Goal: Transaction & Acquisition: Purchase product/service

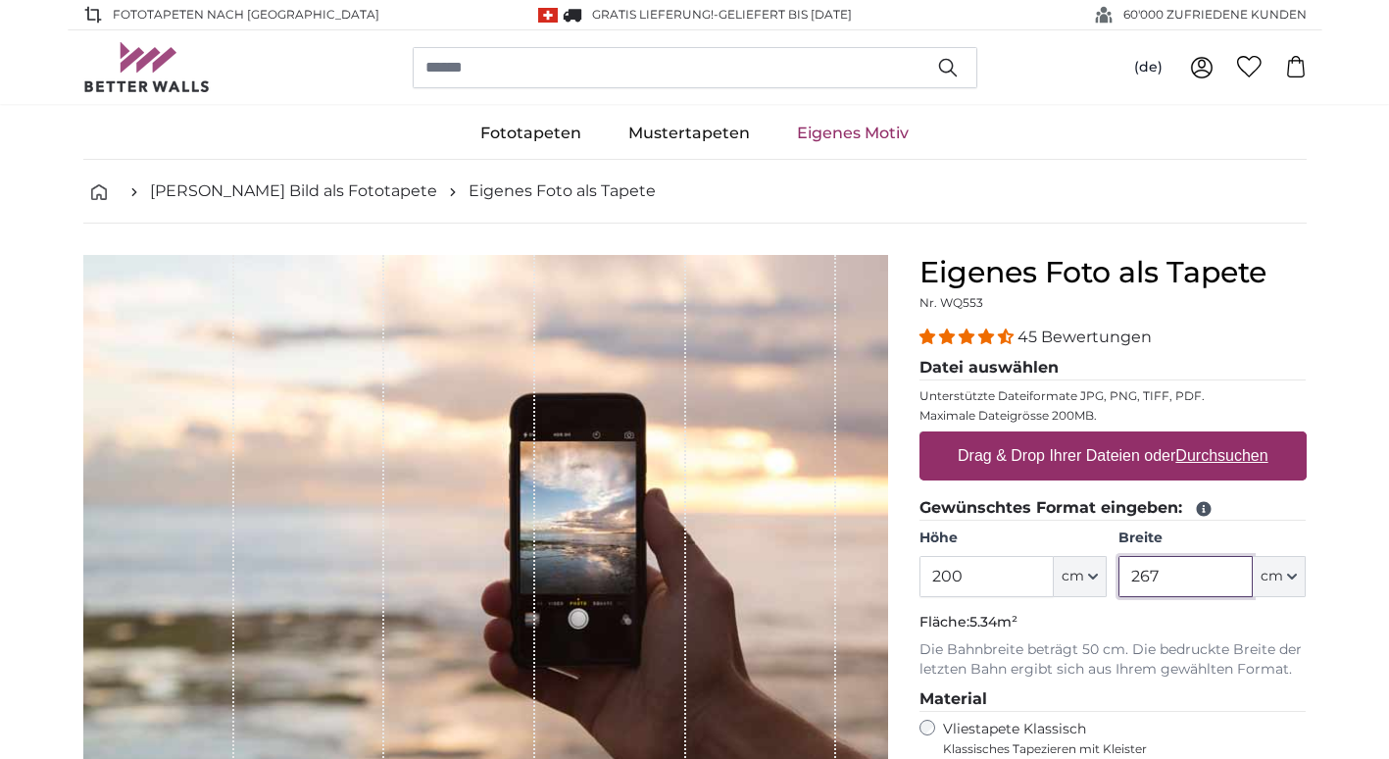
drag, startPoint x: 1176, startPoint y: 580, endPoint x: 1128, endPoint y: 581, distance: 48.0
click at [1128, 581] on input "267" at bounding box center [1185, 576] width 134 height 41
type input "100"
click at [1211, 460] on u "Durchsuchen" at bounding box center [1221, 455] width 92 height 17
click at [1211, 437] on input "Drag & Drop Ihrer Dateien oder Durchsuchen" at bounding box center [1112, 434] width 387 height 6
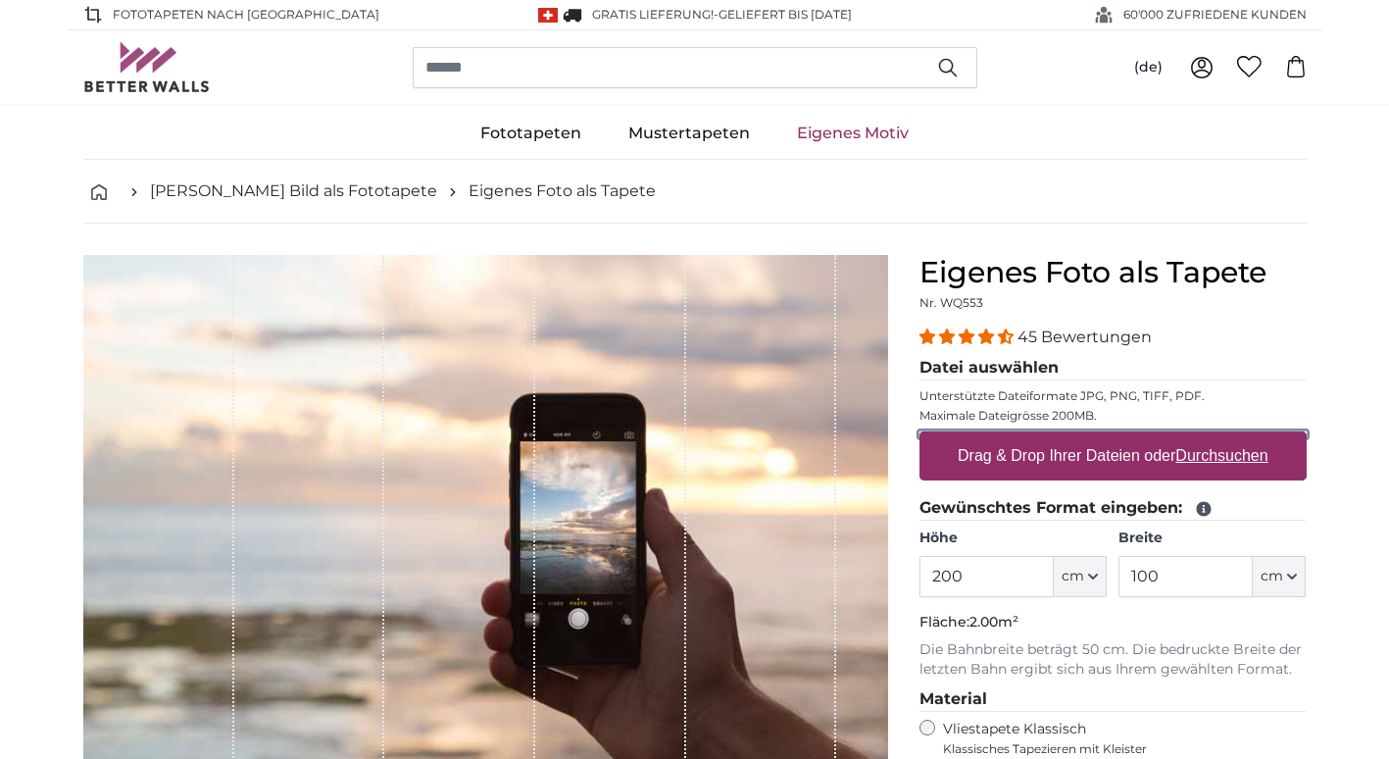
type input "**********"
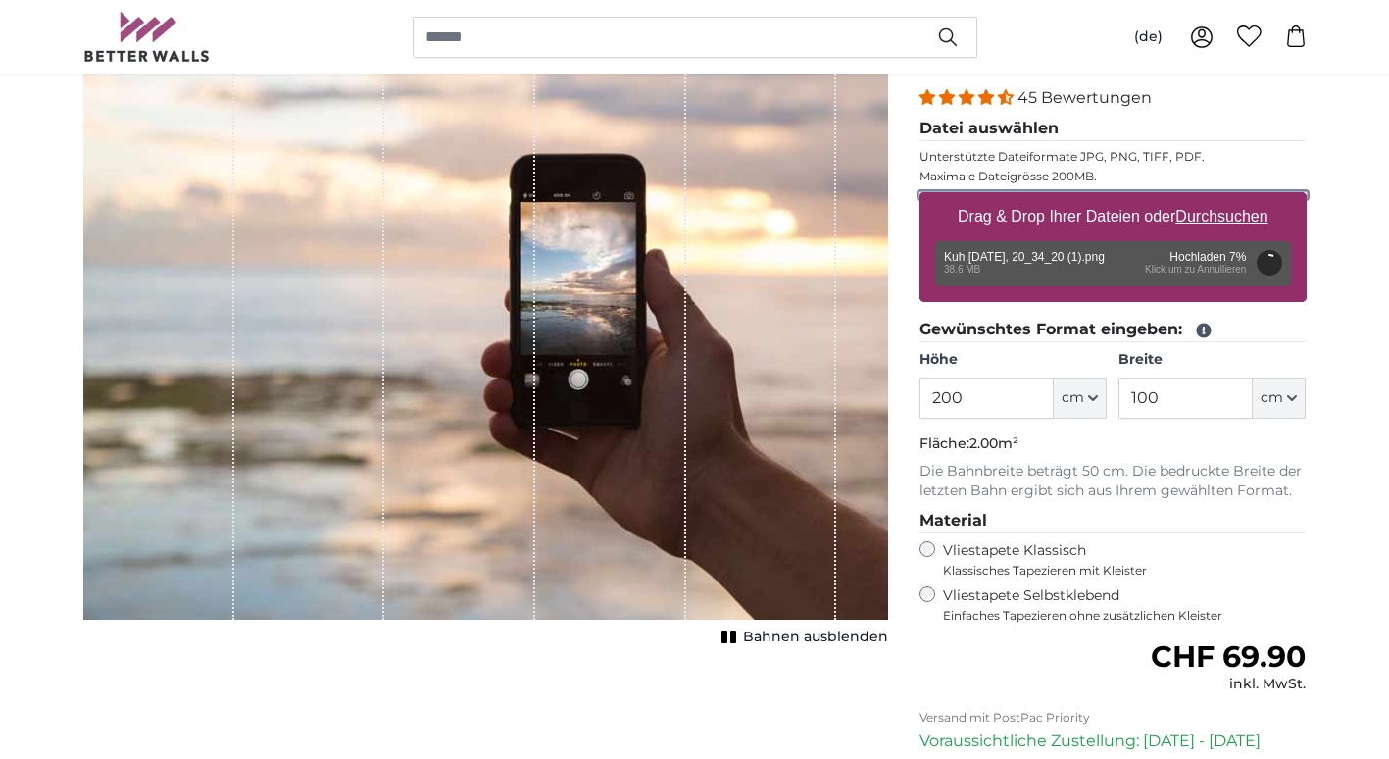
scroll to position [294, 0]
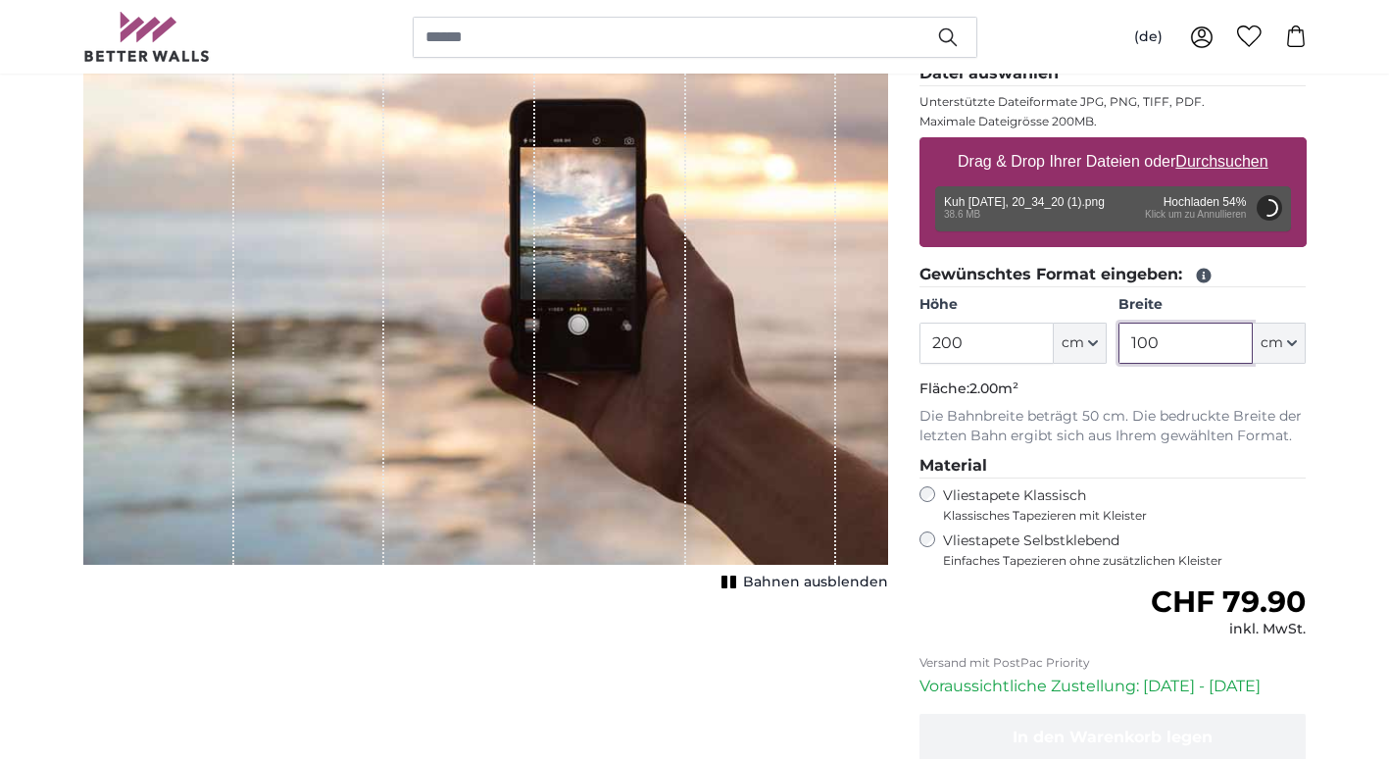
click at [1157, 344] on input "100" at bounding box center [1185, 342] width 134 height 41
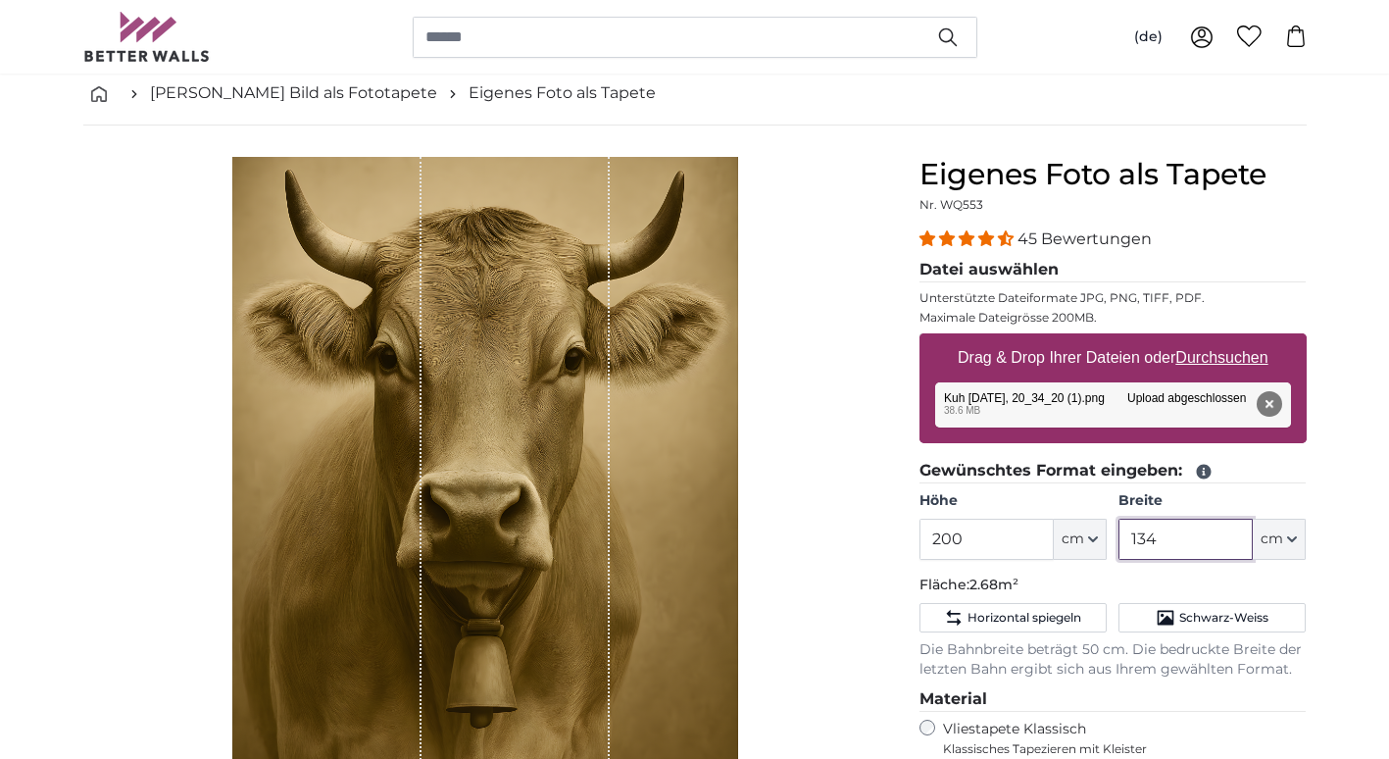
scroll to position [98, 0]
drag, startPoint x: 1158, startPoint y: 540, endPoint x: 1134, endPoint y: 537, distance: 23.7
click at [1134, 537] on input "134" at bounding box center [1185, 538] width 134 height 41
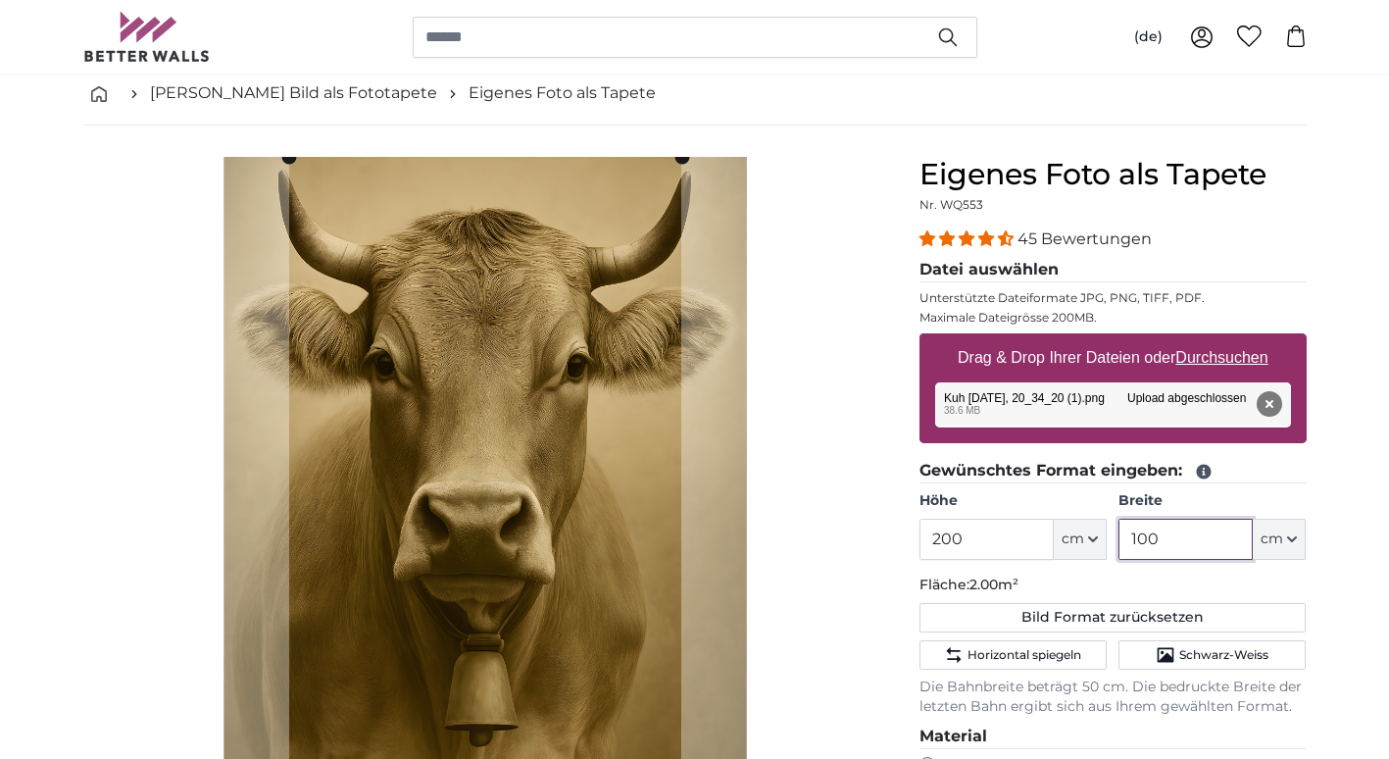
type input "100"
click at [827, 491] on div "Abbrechen Bild zuschneiden" at bounding box center [485, 573] width 805 height 833
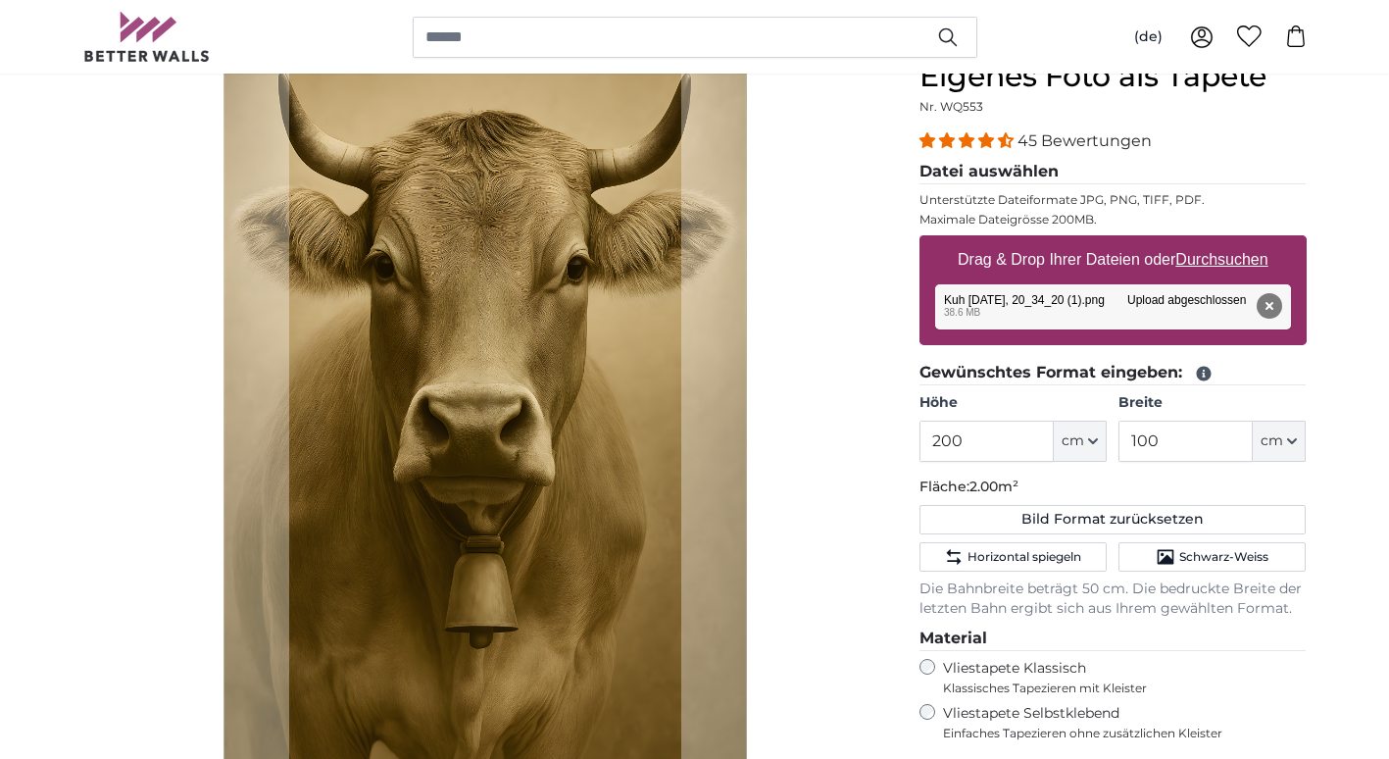
scroll to position [196, 0]
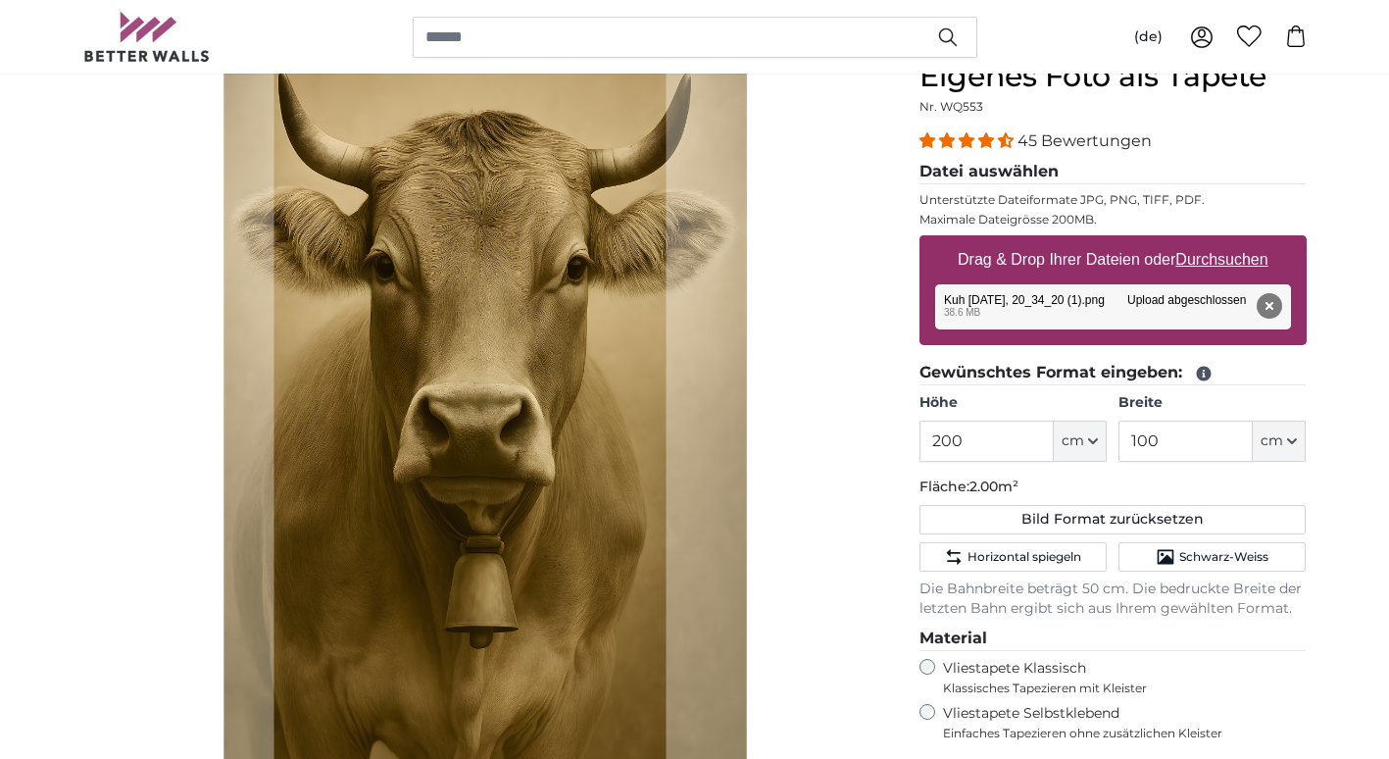
click at [582, 510] on cropper-handle at bounding box center [470, 452] width 392 height 784
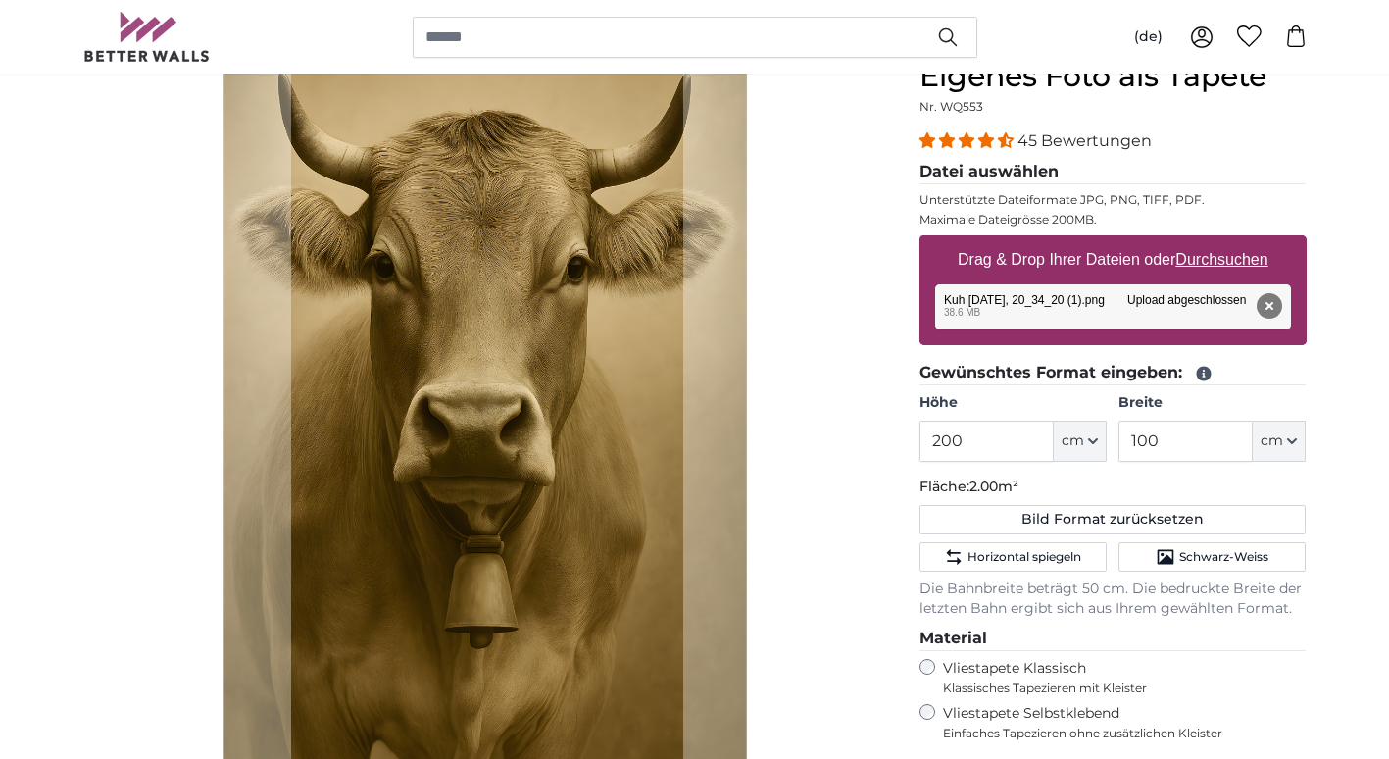
click at [572, 505] on cropper-handle at bounding box center [487, 452] width 392 height 784
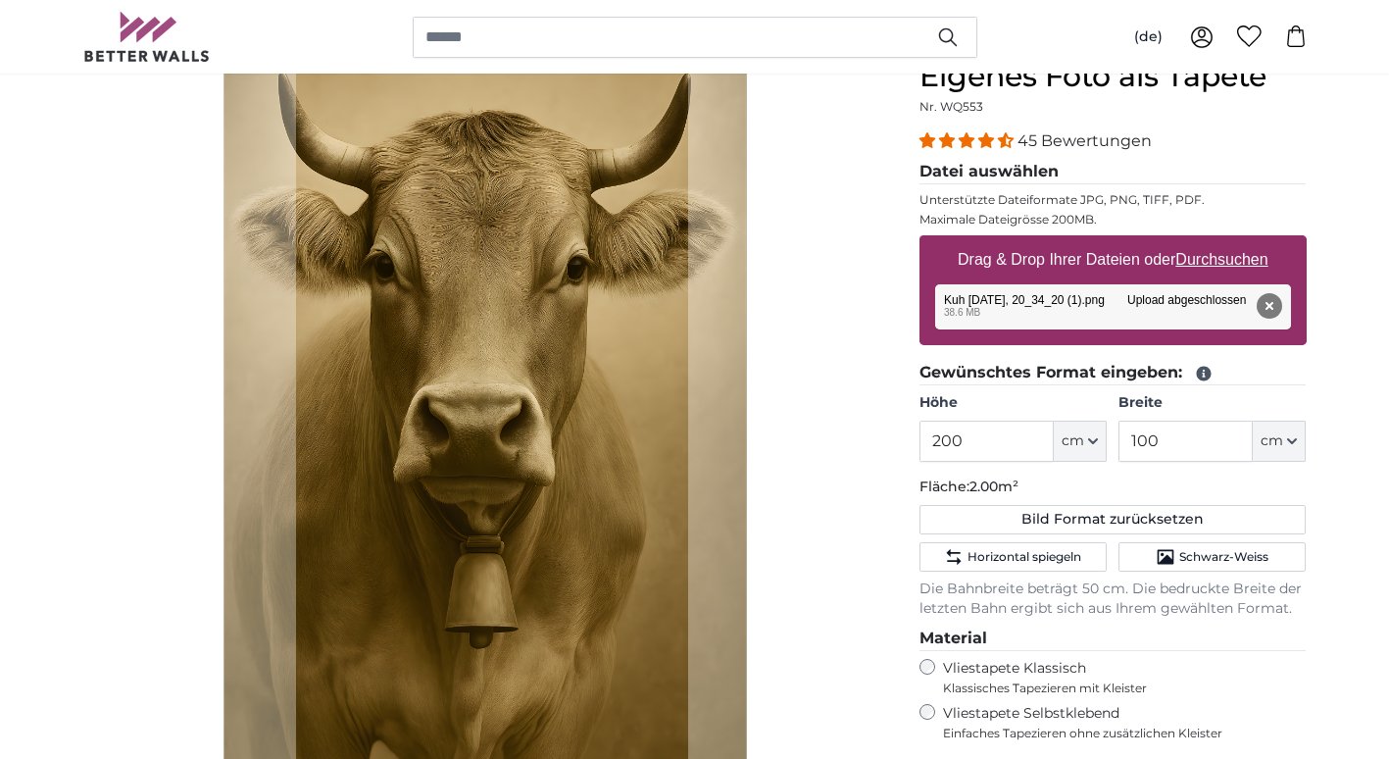
click at [597, 485] on cropper-handle at bounding box center [492, 452] width 392 height 784
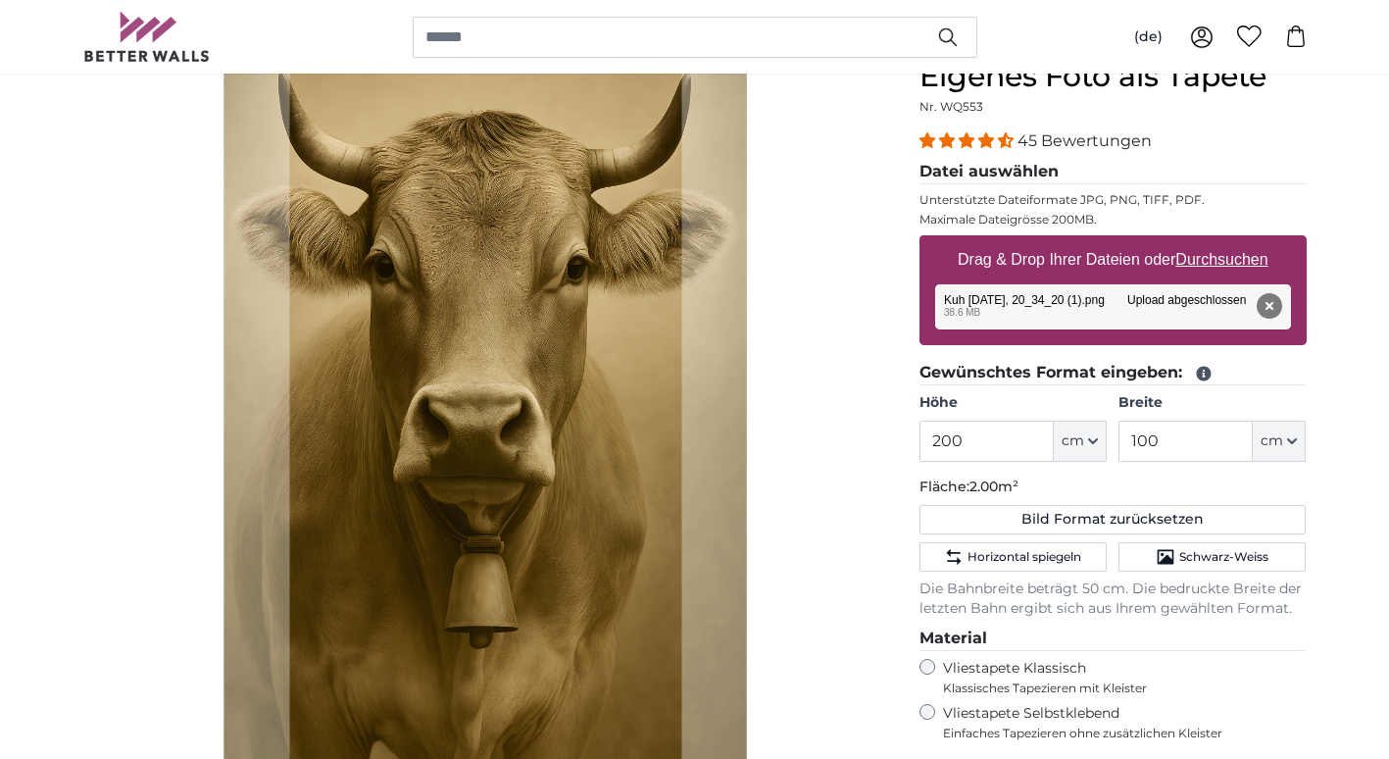
click at [536, 481] on cropper-handle at bounding box center [486, 452] width 392 height 784
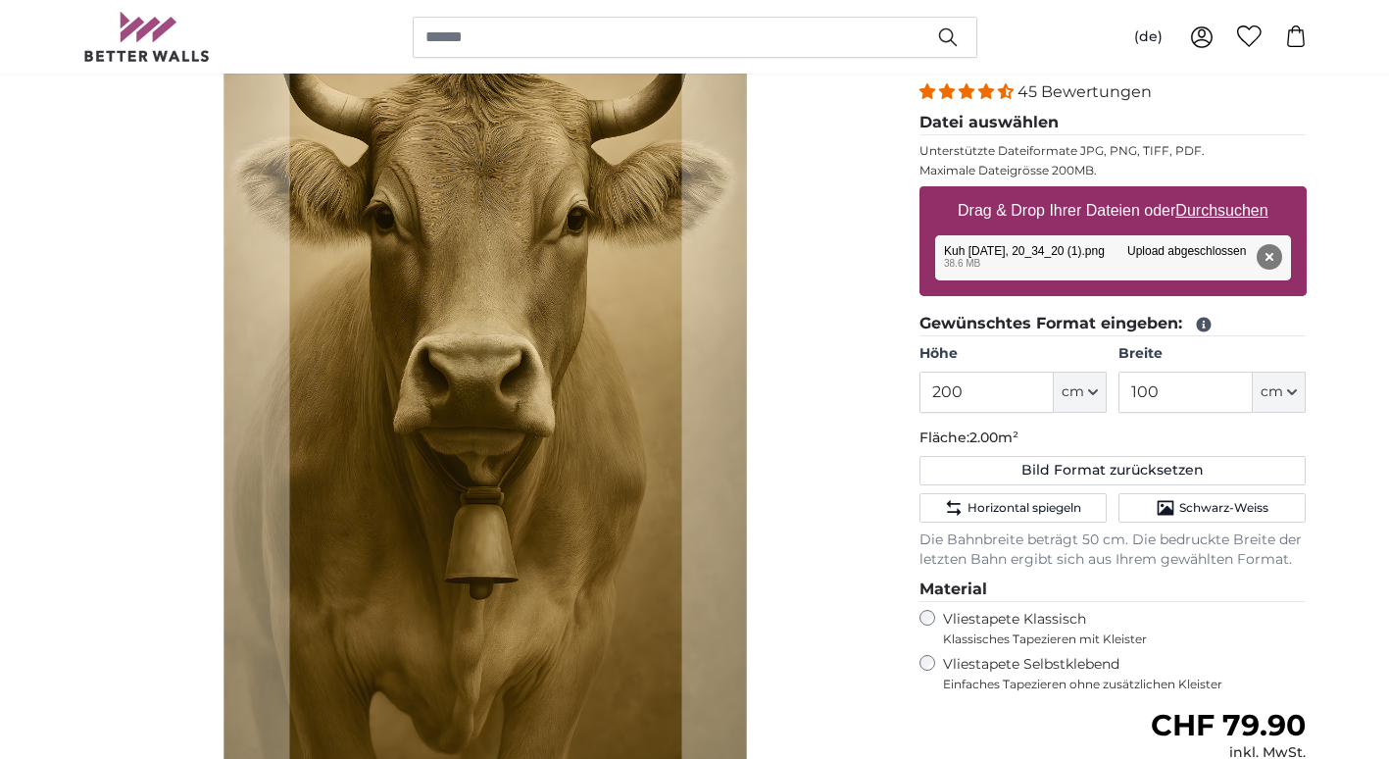
scroll to position [392, 0]
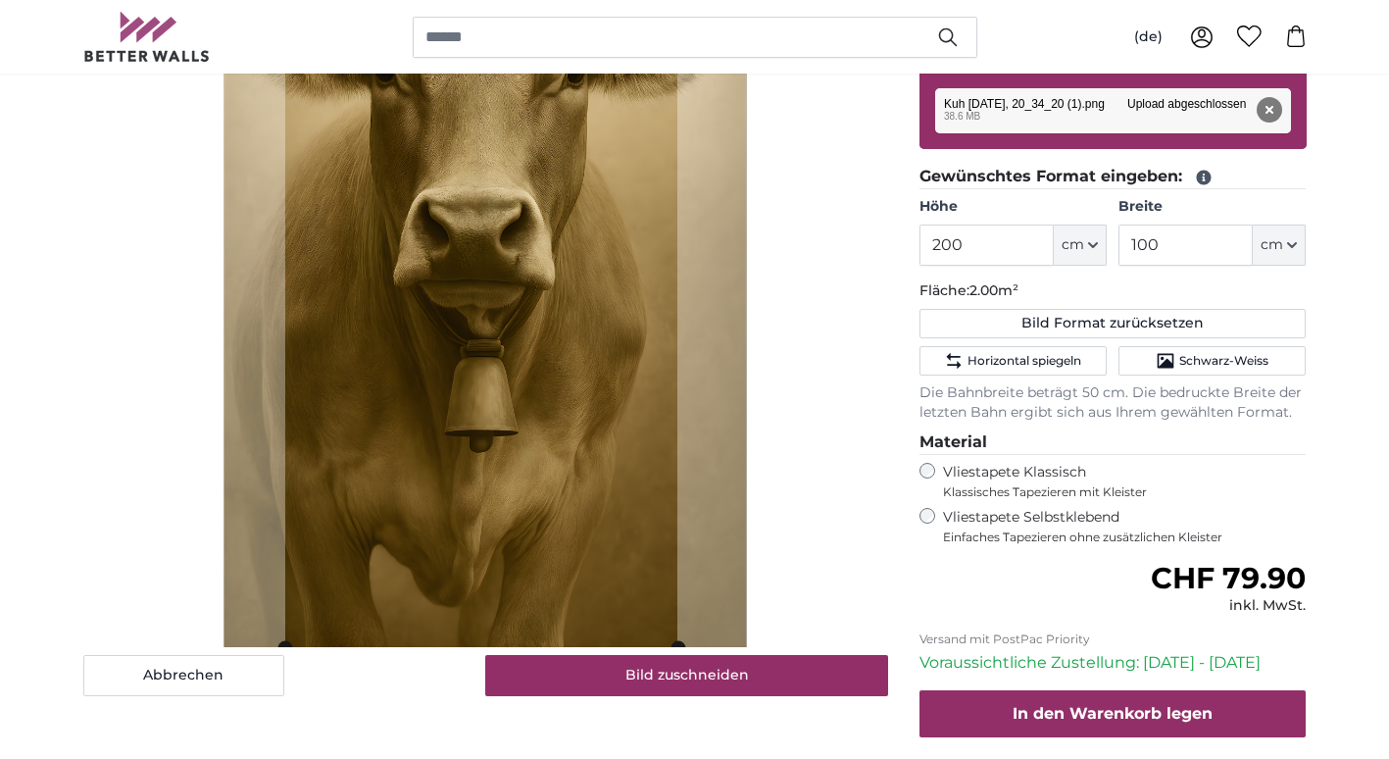
click at [514, 498] on cropper-handle at bounding box center [481, 255] width 392 height 784
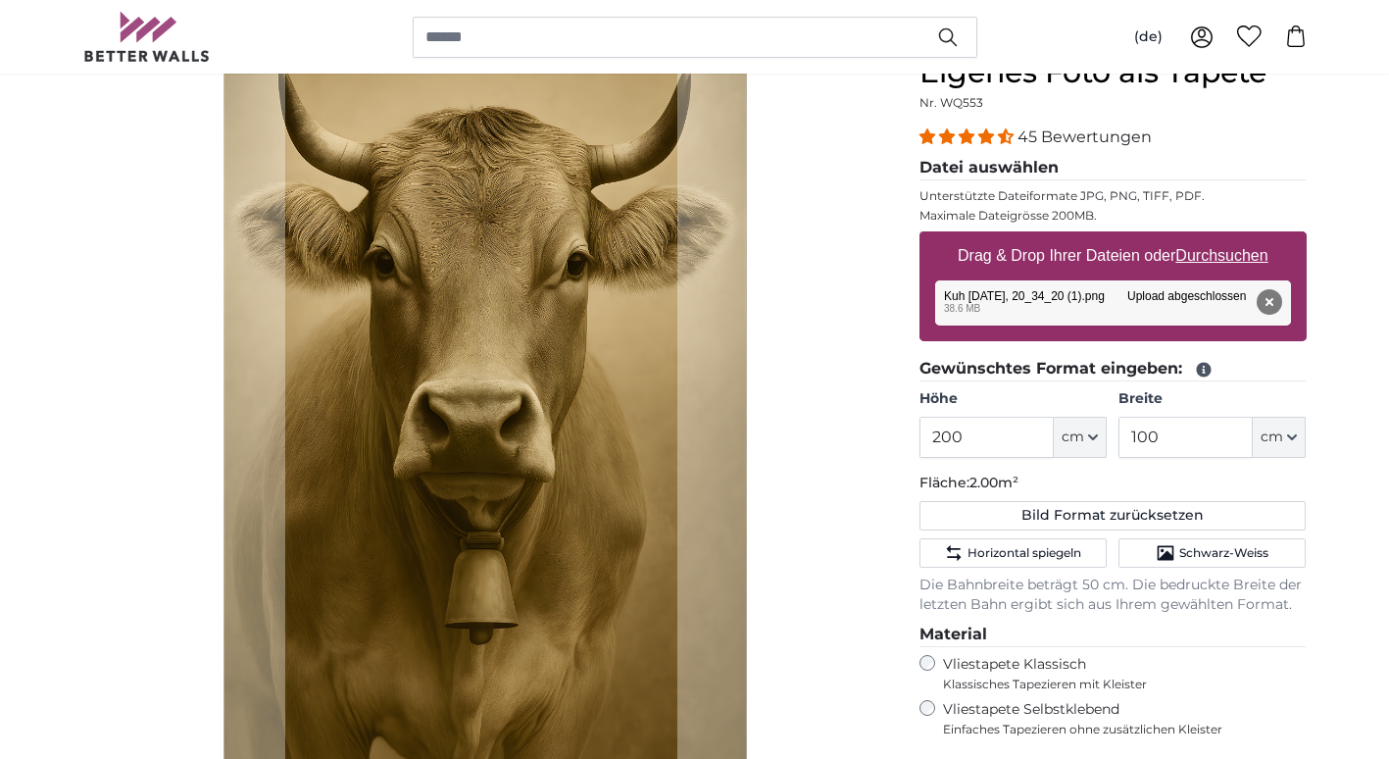
scroll to position [199, 0]
click at [823, 495] on div "Abbrechen Bild zuschneiden" at bounding box center [485, 472] width 805 height 833
click at [978, 446] on input "200" at bounding box center [986, 438] width 134 height 41
click at [961, 437] on input "200" at bounding box center [986, 438] width 134 height 41
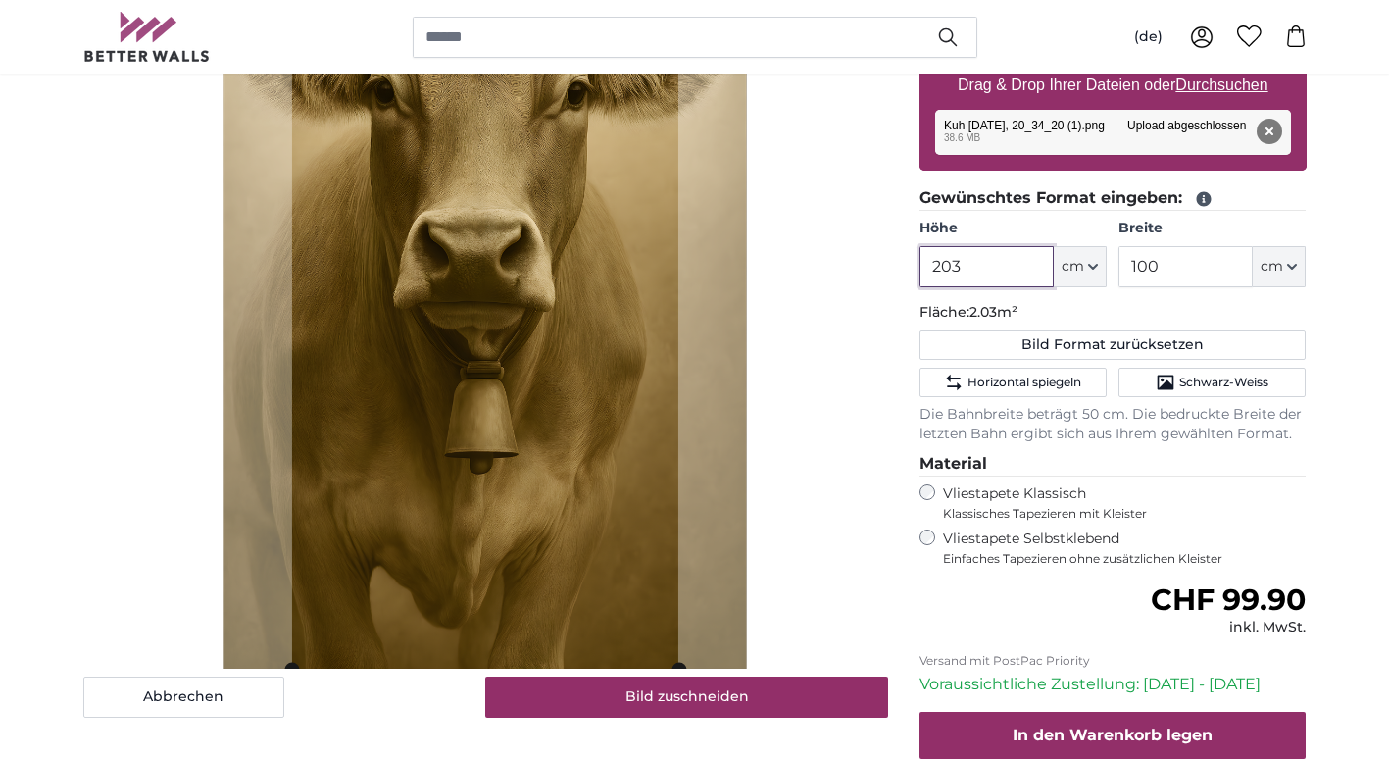
scroll to position [297, 0]
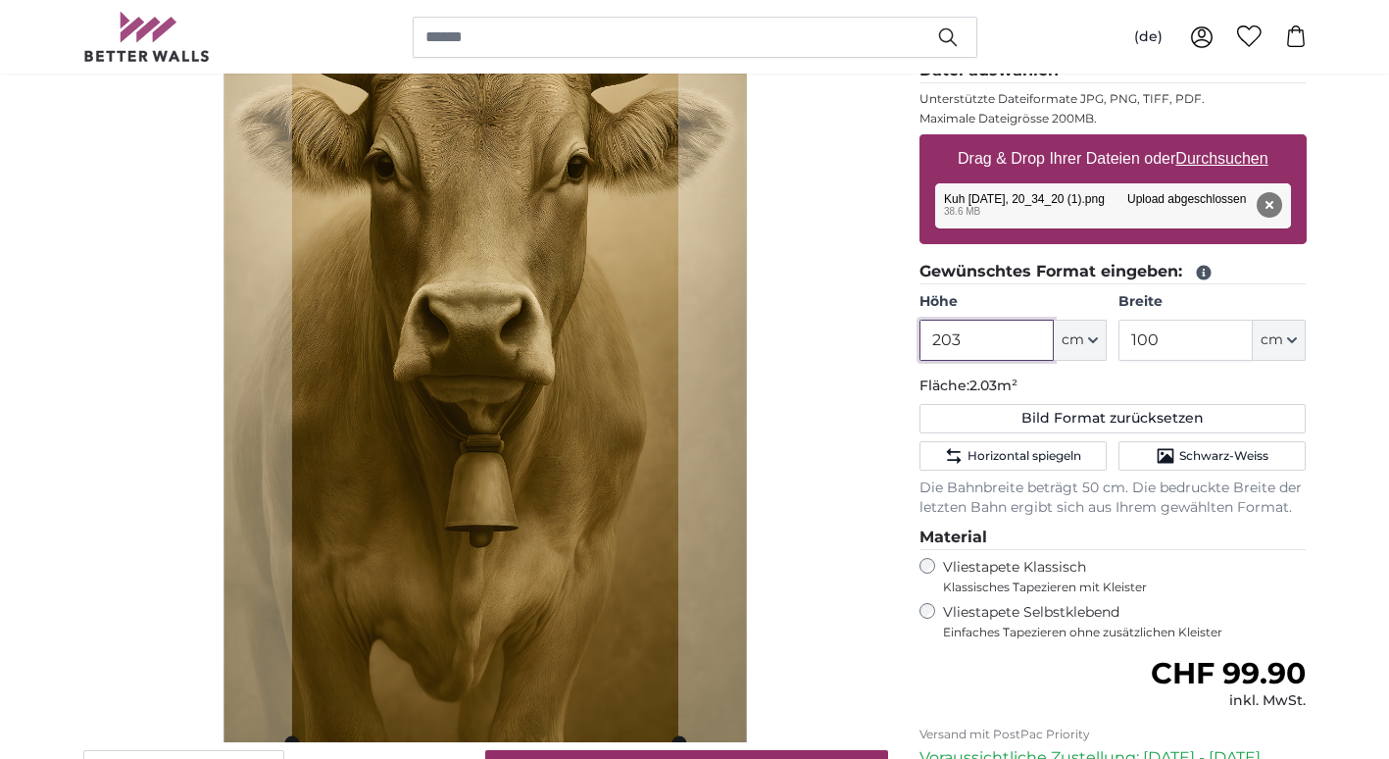
type input "203"
drag, startPoint x: 1130, startPoint y: 340, endPoint x: 1175, endPoint y: 340, distance: 45.1
click at [1167, 340] on input "100" at bounding box center [1185, 340] width 134 height 41
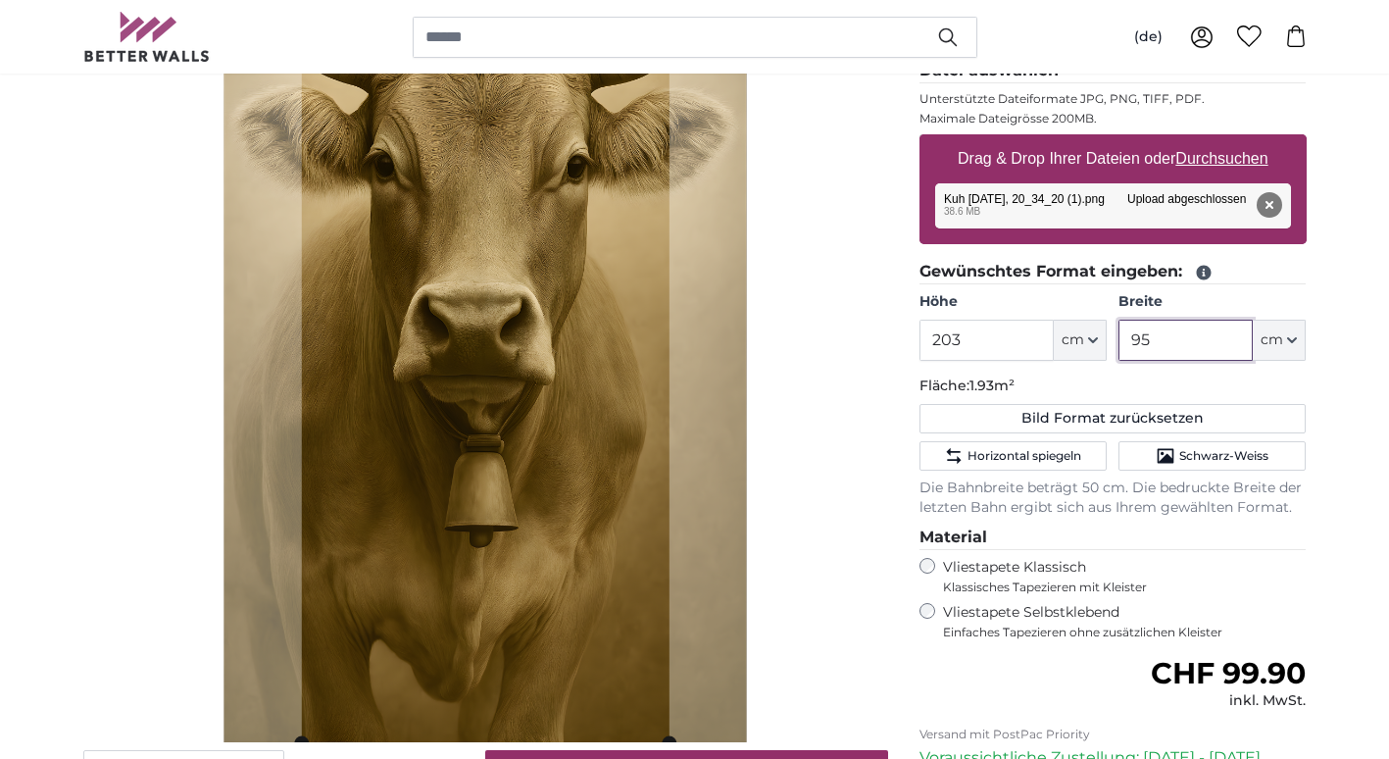
type input "95"
click at [964, 341] on input "203" at bounding box center [986, 340] width 134 height 41
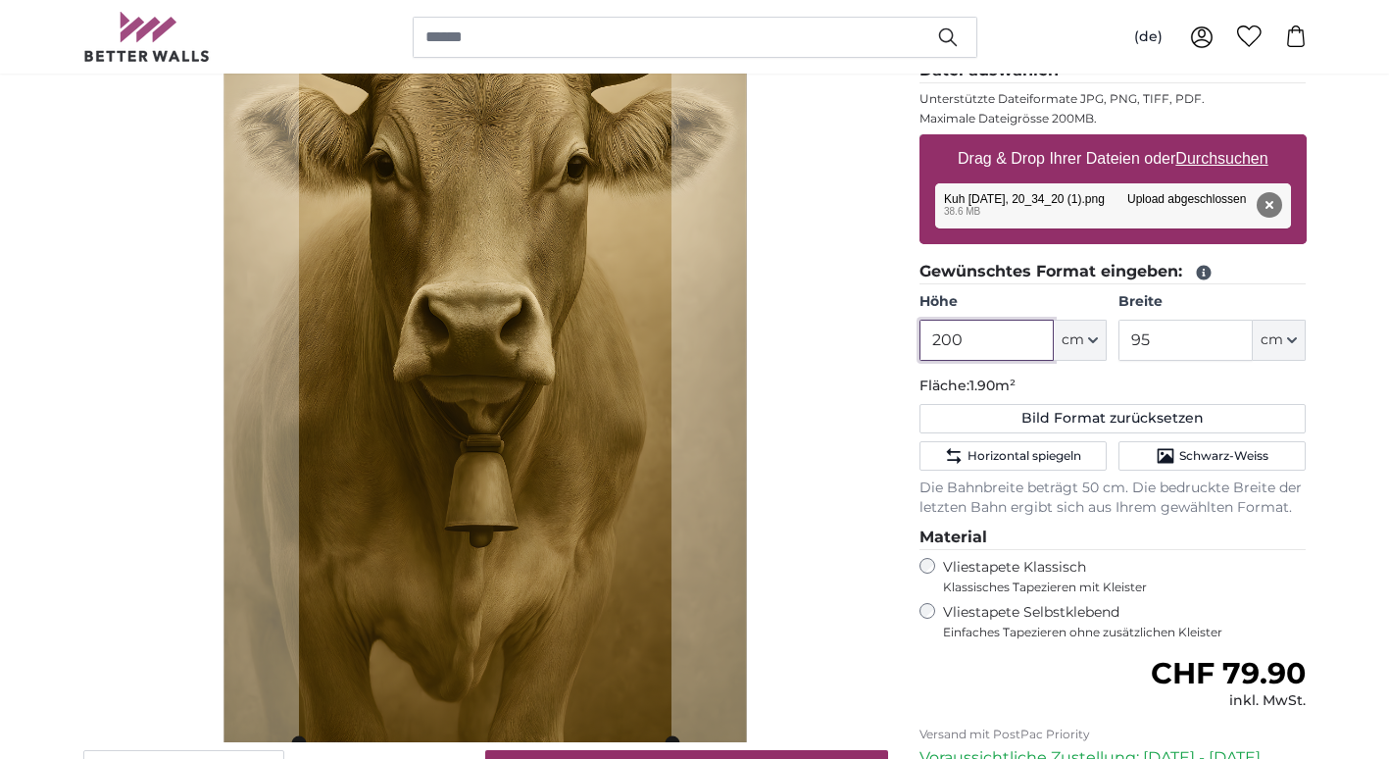
type input "200"
click at [1181, 345] on input "95" at bounding box center [1185, 340] width 134 height 41
type input "9"
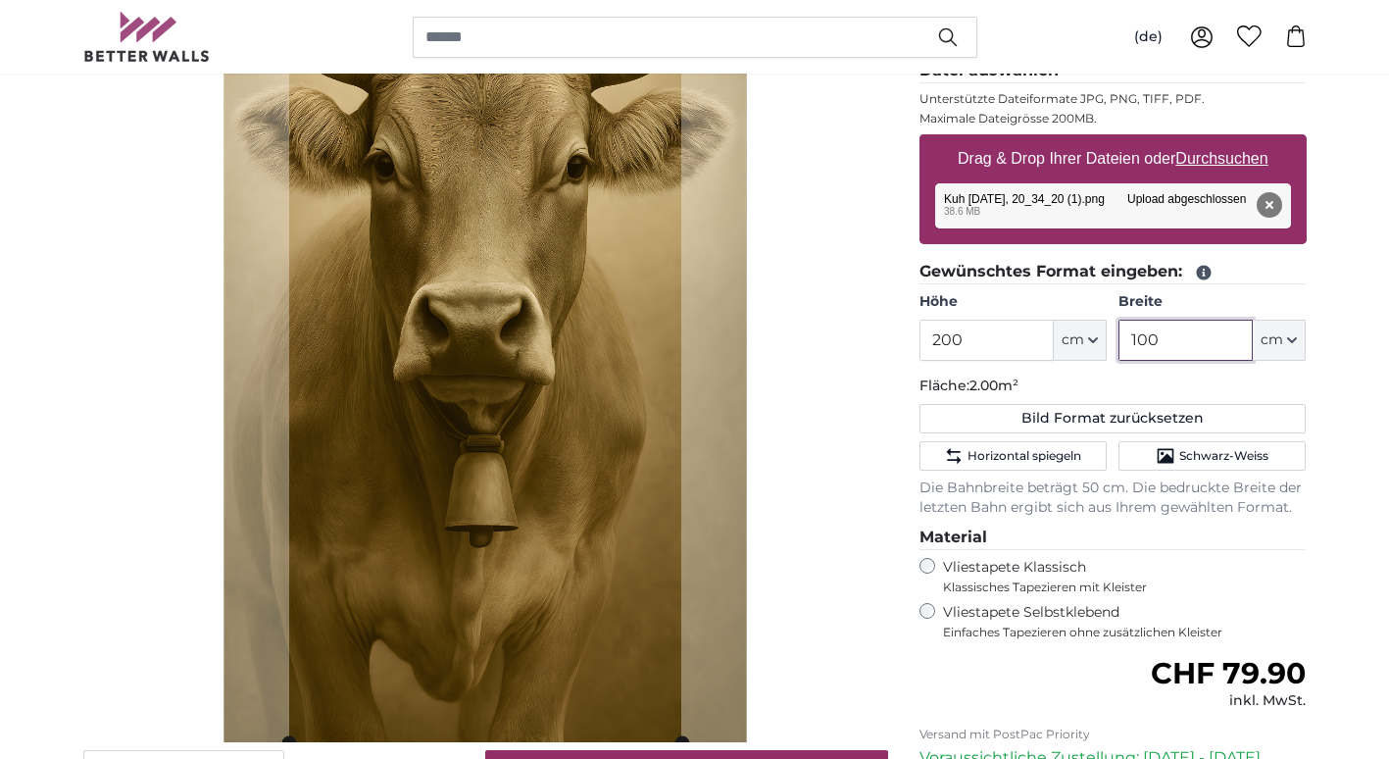
type input "100"
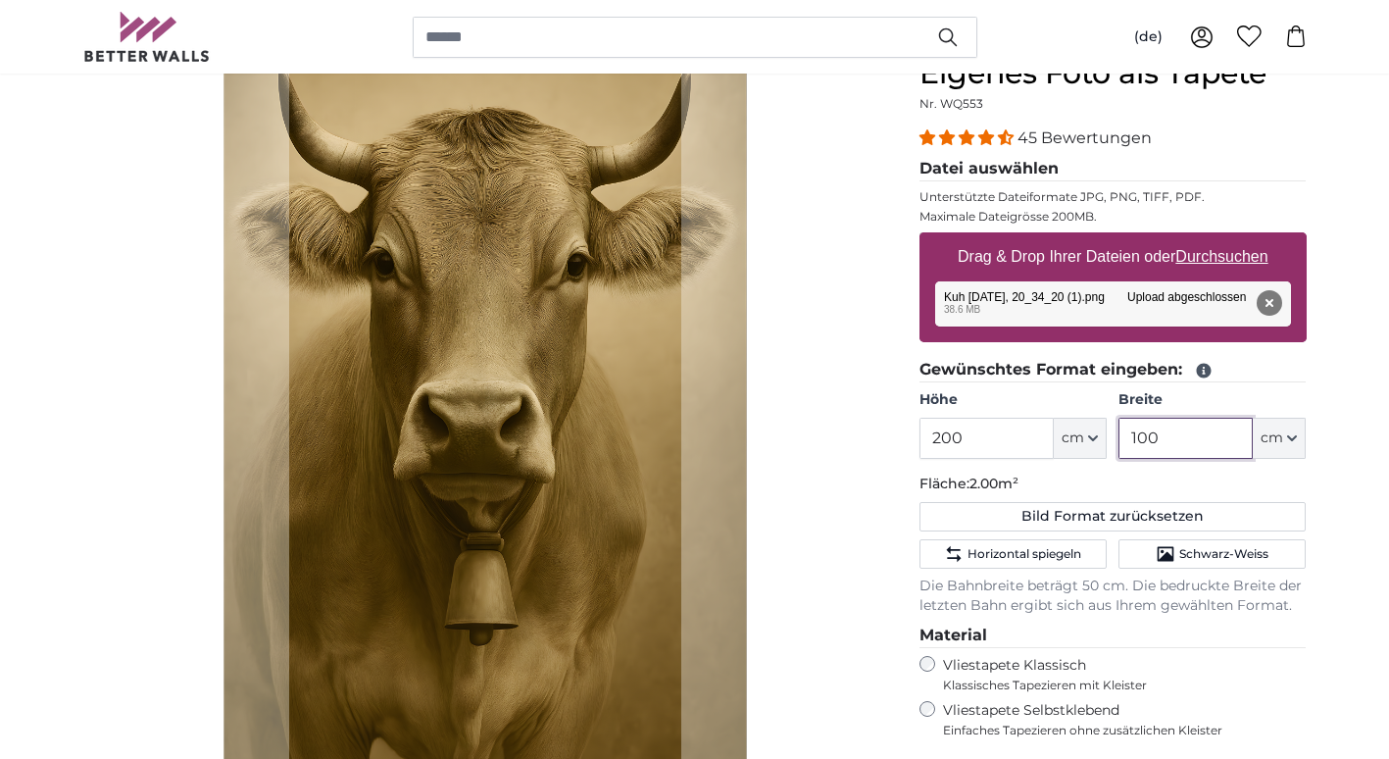
scroll to position [297, 0]
